Goal: Manage account settings

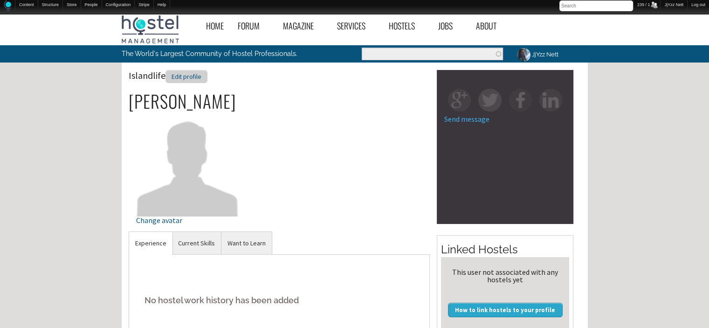
click at [183, 80] on div "Edit profile" at bounding box center [186, 77] width 42 height 14
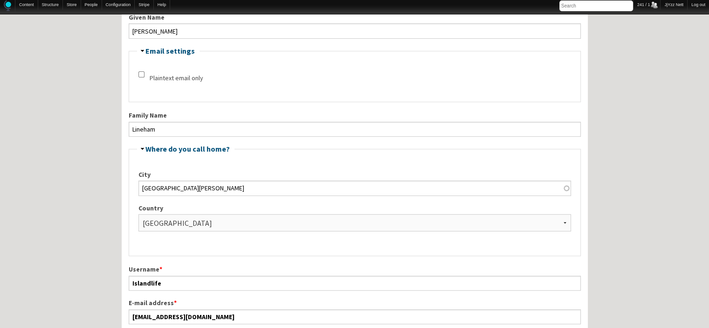
scroll to position [232, 0]
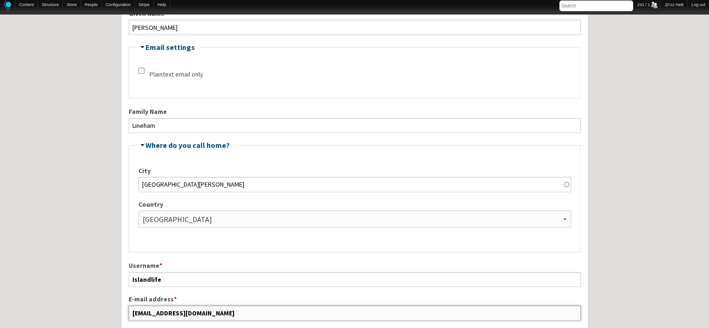
click at [212, 305] on input "info@islandlifehostel.com" at bounding box center [355, 312] width 452 height 15
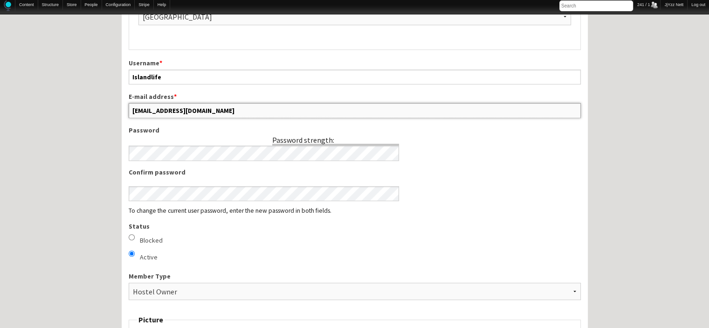
scroll to position [464, 0]
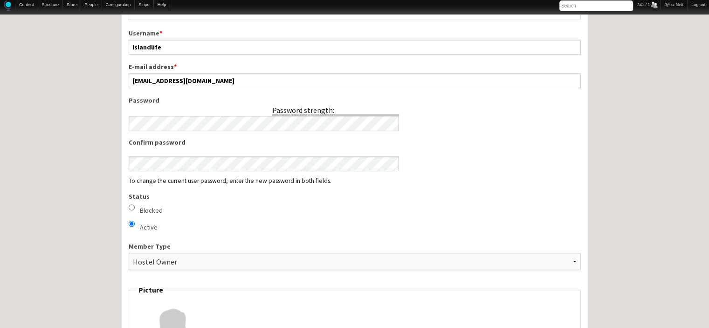
click at [628, 222] on div "Home Forum « Back Forum Forums Index « Back Forums Index New Posts Recent Activ…" at bounding box center [354, 321] width 709 height 1553
click at [251, 139] on label "Confirm password" at bounding box center [264, 142] width 271 height 10
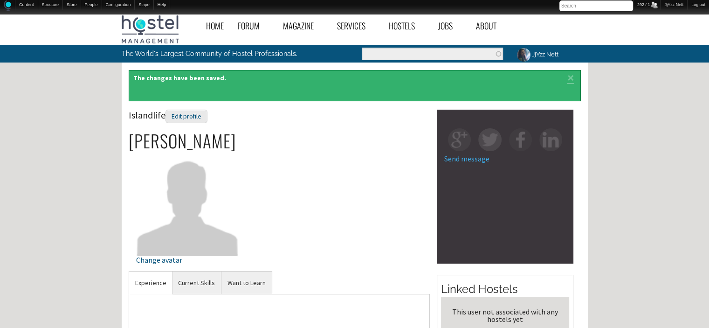
scroll to position [287, 0]
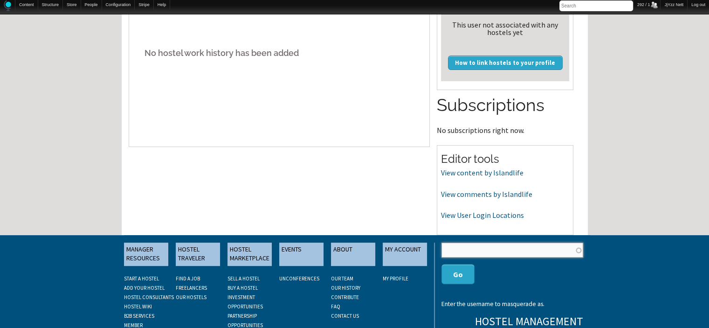
click at [530, 246] on input "text" at bounding box center [511, 249] width 141 height 15
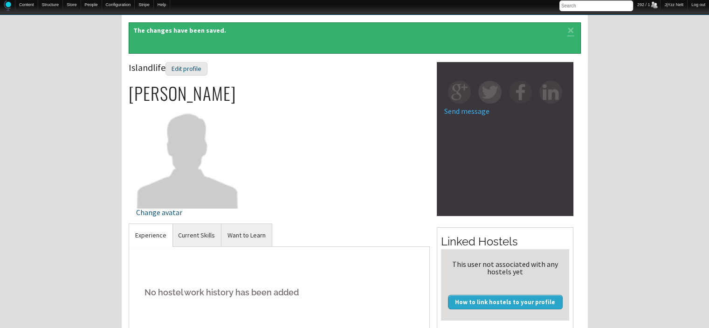
scroll to position [0, 0]
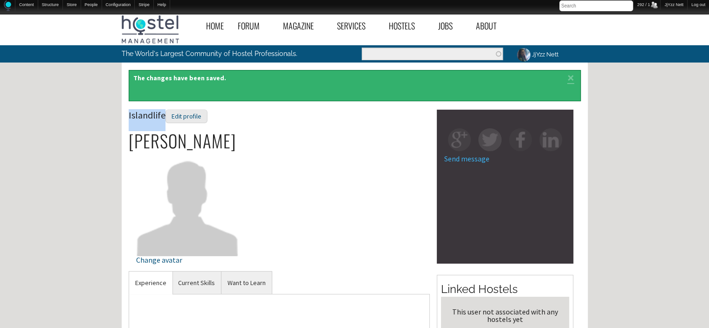
drag, startPoint x: 127, startPoint y: 113, endPoint x: 162, endPoint y: 114, distance: 35.4
copy span "Islandlife"
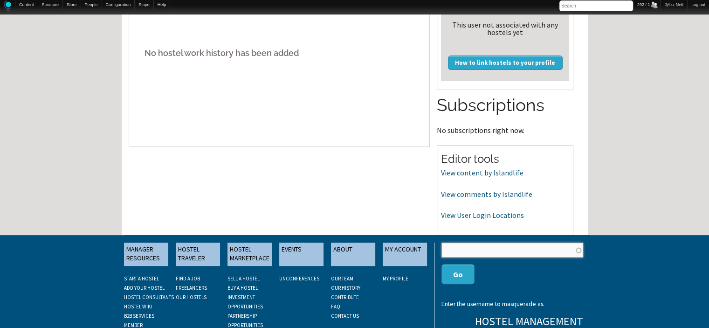
click at [496, 248] on input "text" at bounding box center [511, 249] width 141 height 15
paste input "Islandlife"
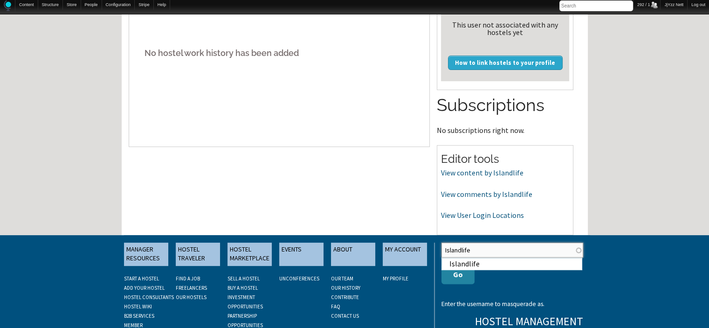
type input "Islandlife"
click at [458, 272] on button "Go" at bounding box center [457, 274] width 33 height 20
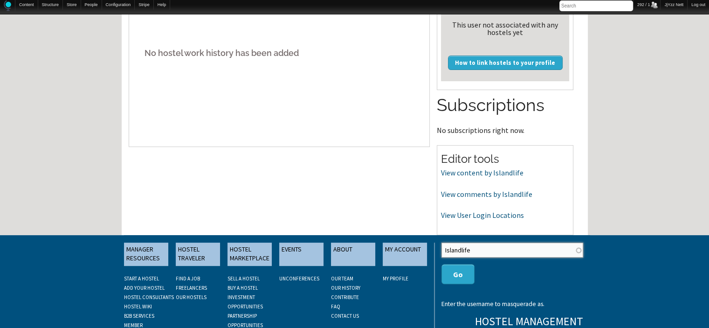
click at [481, 247] on input "Islandlife" at bounding box center [511, 249] width 141 height 15
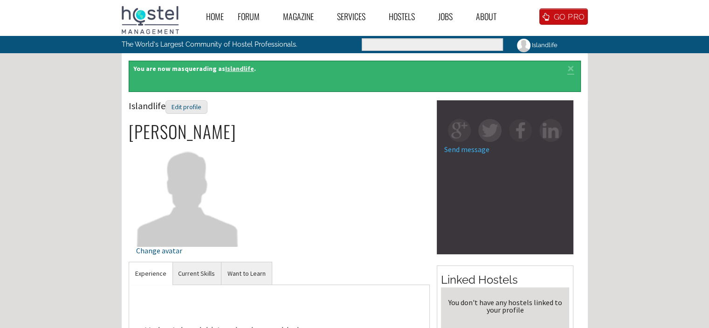
scroll to position [270, 0]
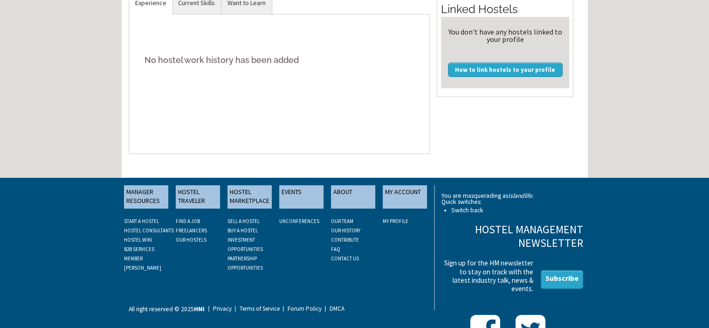
click at [472, 209] on link "Switch back" at bounding box center [467, 210] width 32 height 8
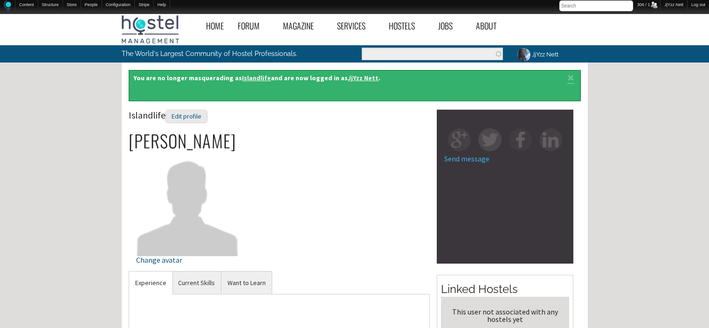
scroll to position [270, 0]
